Goal: Transaction & Acquisition: Subscribe to service/newsletter

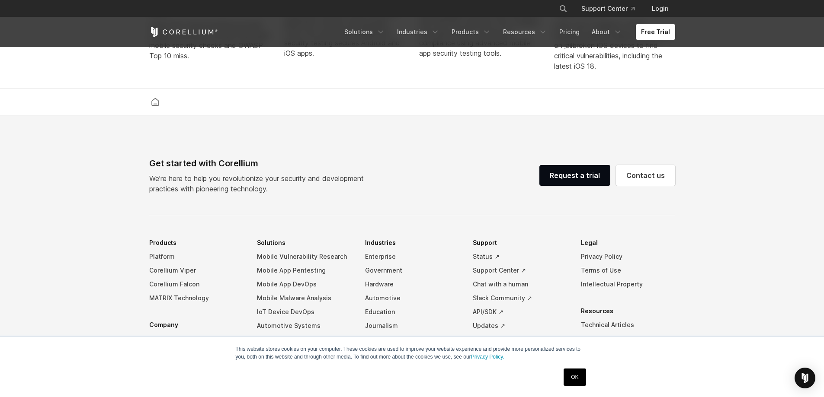
scroll to position [1946, 0]
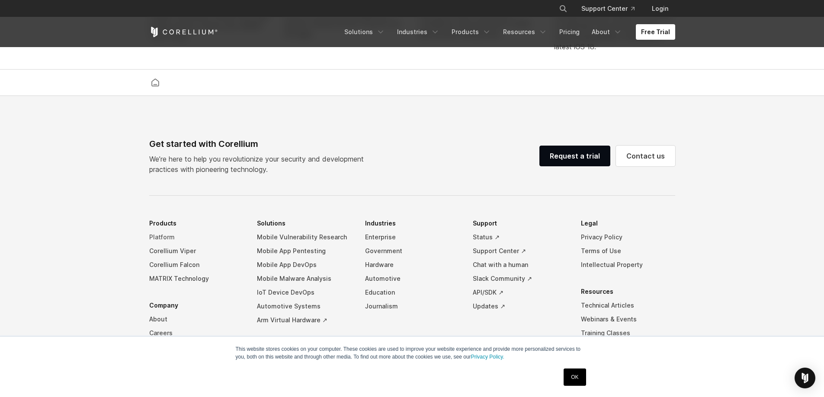
click at [162, 244] on link "Platform" at bounding box center [196, 238] width 94 height 14
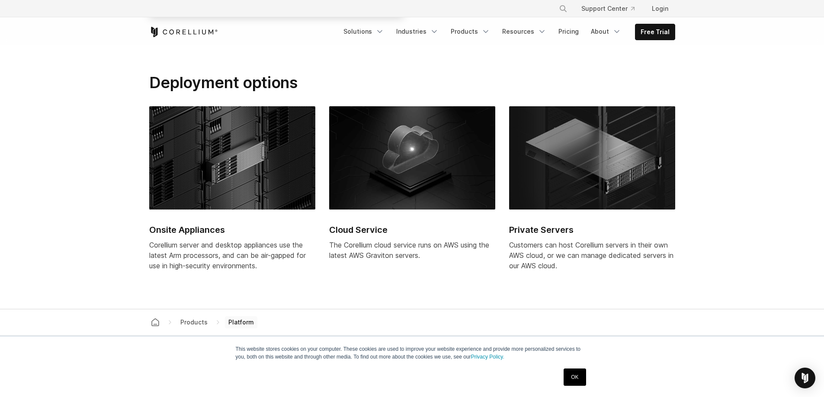
scroll to position [3503, 0]
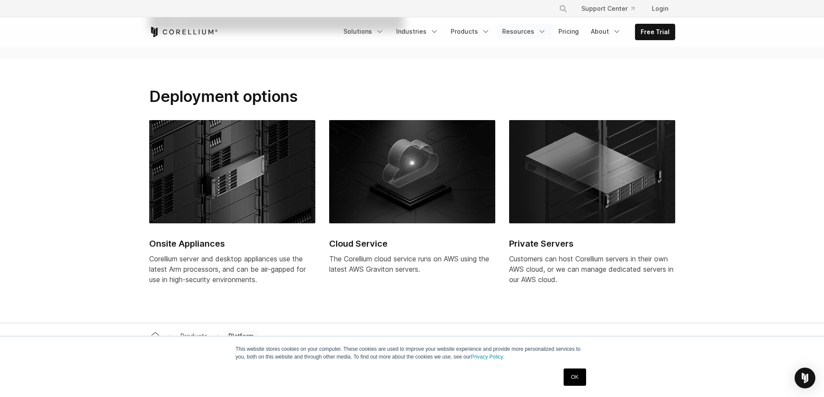
click at [529, 31] on link "Resources" at bounding box center [524, 32] width 54 height 16
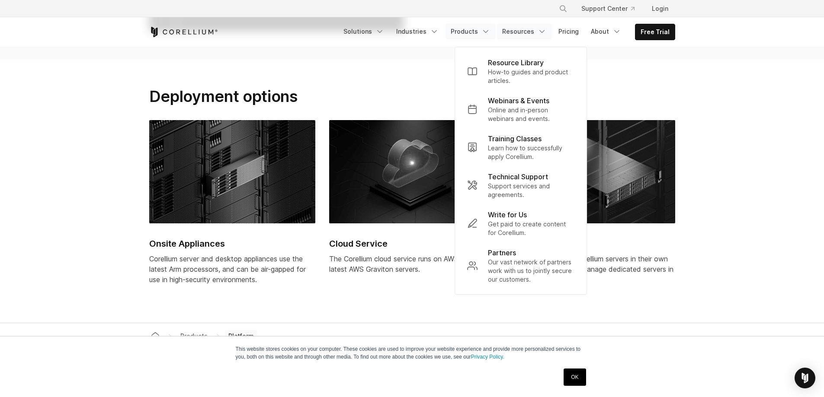
click at [474, 30] on link "Products" at bounding box center [470, 32] width 50 height 16
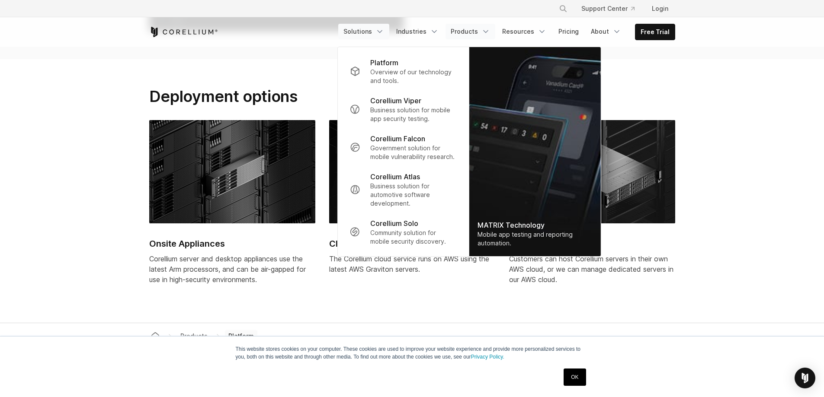
click at [381, 28] on link "Solutions" at bounding box center [363, 32] width 51 height 16
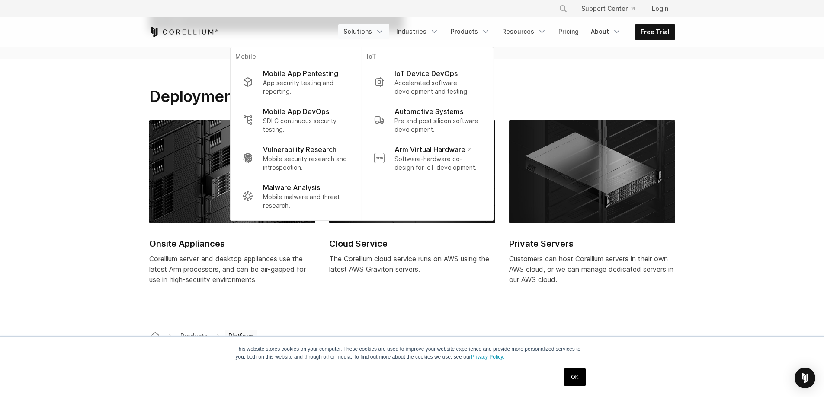
click at [381, 28] on link "Solutions" at bounding box center [363, 32] width 51 height 16
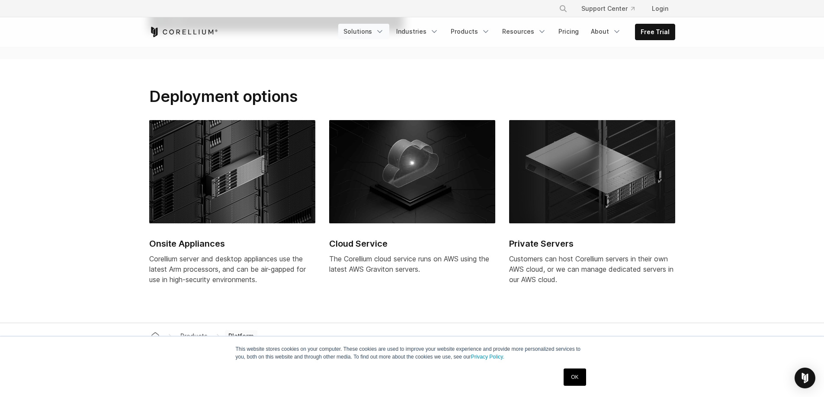
click at [381, 28] on link "Solutions" at bounding box center [363, 32] width 51 height 16
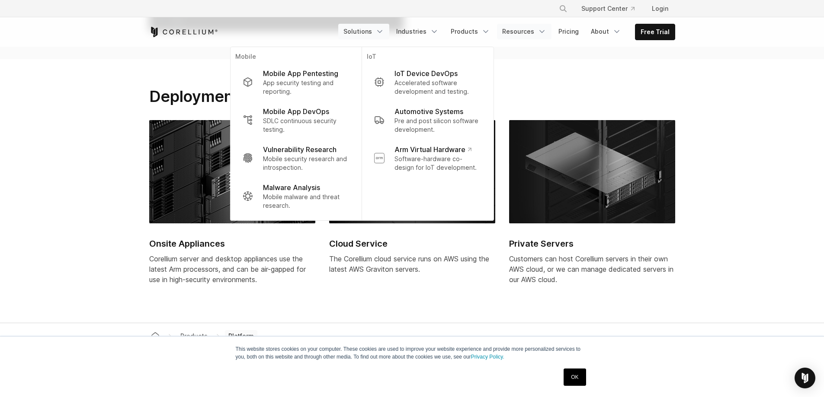
click at [545, 29] on icon "Navigation Menu" at bounding box center [542, 31] width 9 height 9
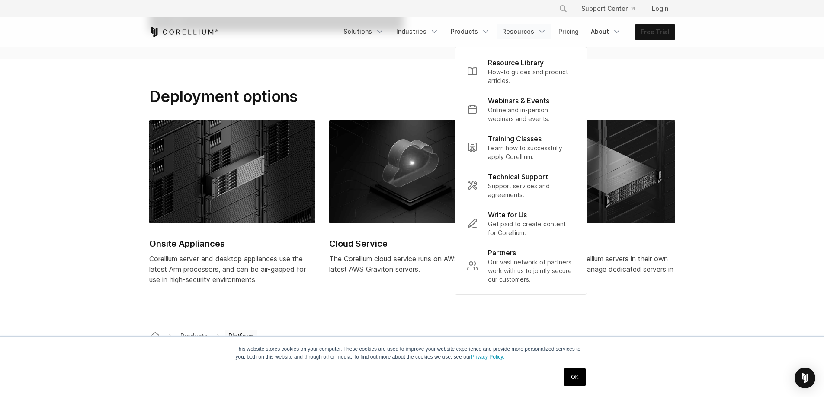
click at [661, 34] on link "Free Trial" at bounding box center [654, 32] width 39 height 16
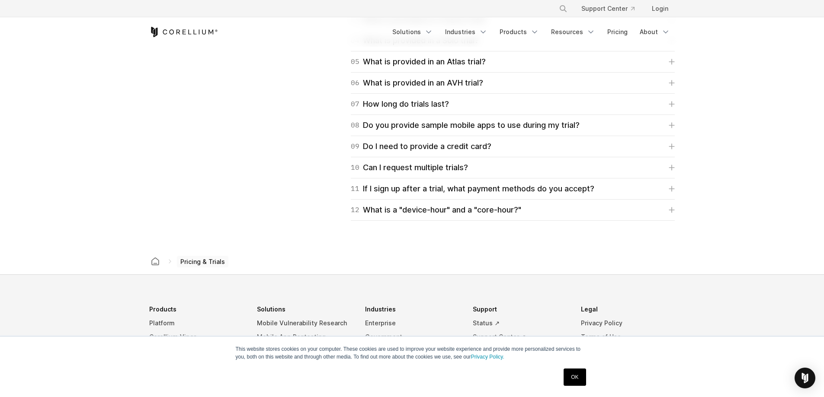
scroll to position [1341, 0]
